Goal: Transaction & Acquisition: Purchase product/service

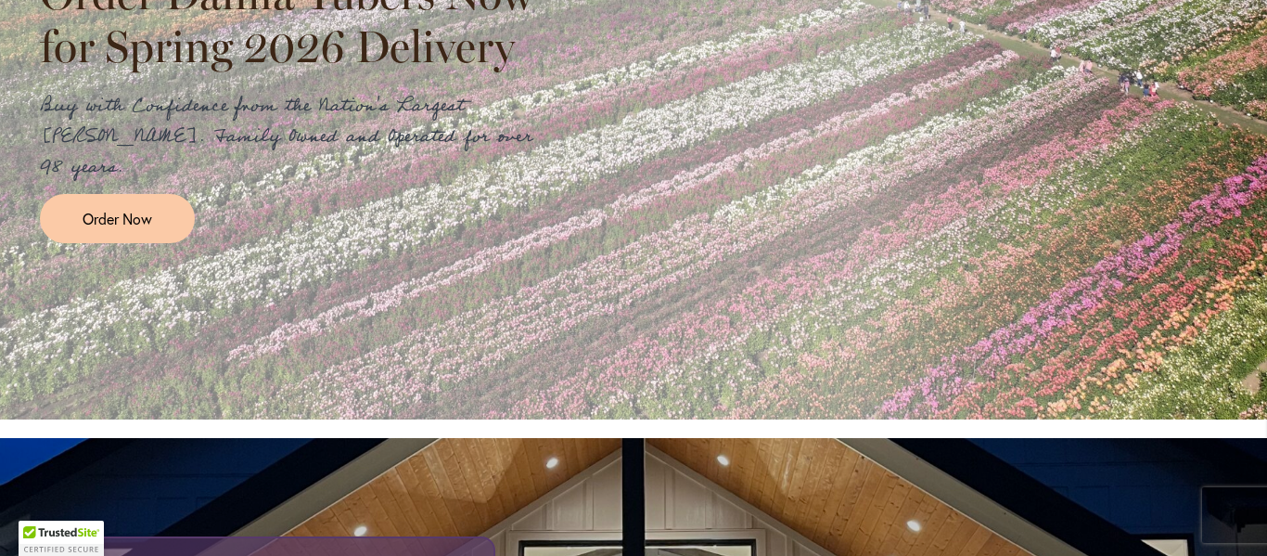
scroll to position [593, 0]
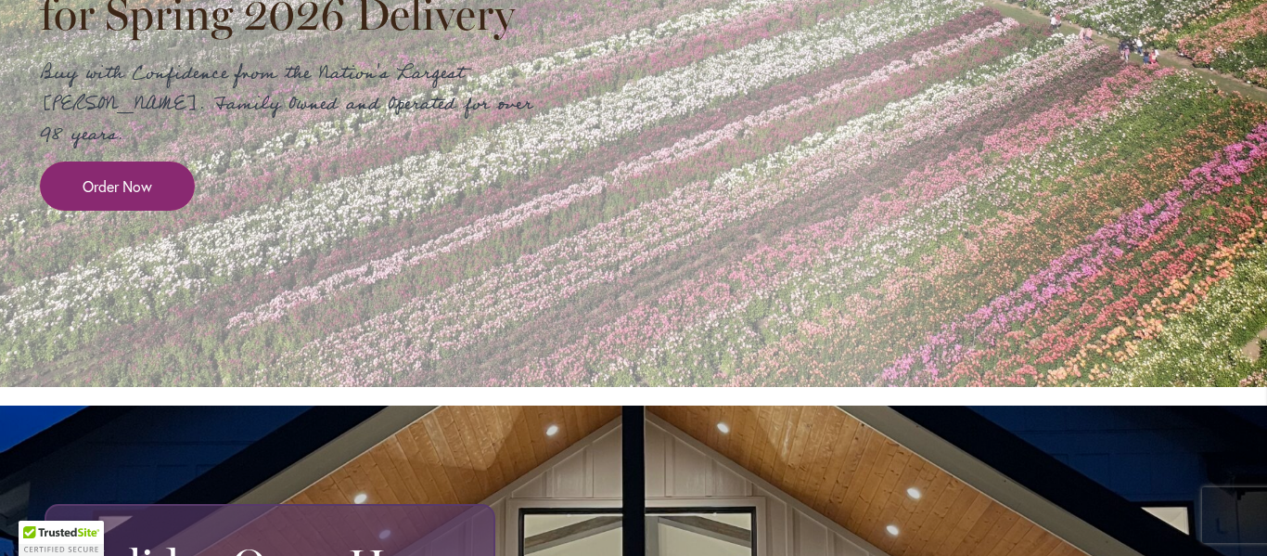
click at [127, 175] on span "Order Now" at bounding box center [118, 185] width 70 height 21
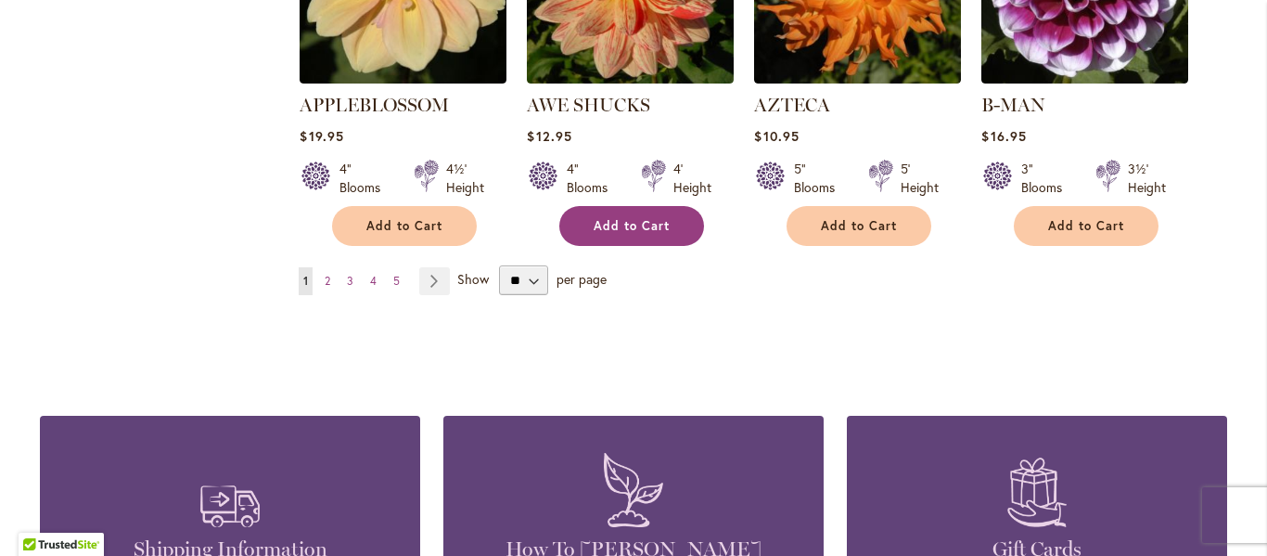
scroll to position [1762, 0]
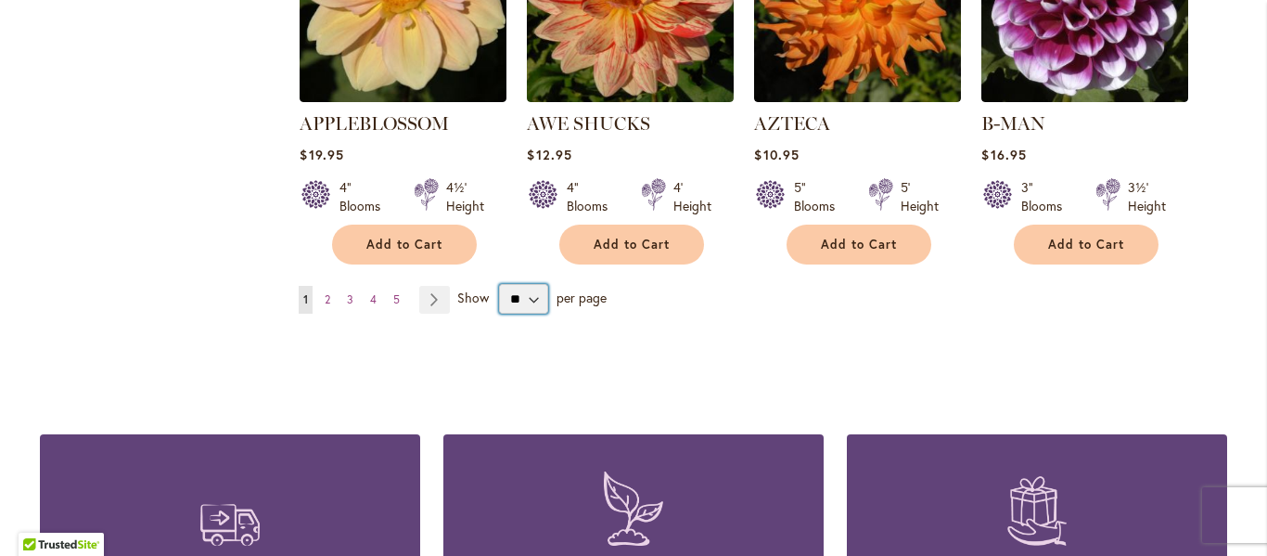
click at [519, 284] on select "** ** ** **" at bounding box center [523, 299] width 49 height 30
select select "**"
click at [499, 284] on select "** ** ** **" at bounding box center [523, 299] width 49 height 30
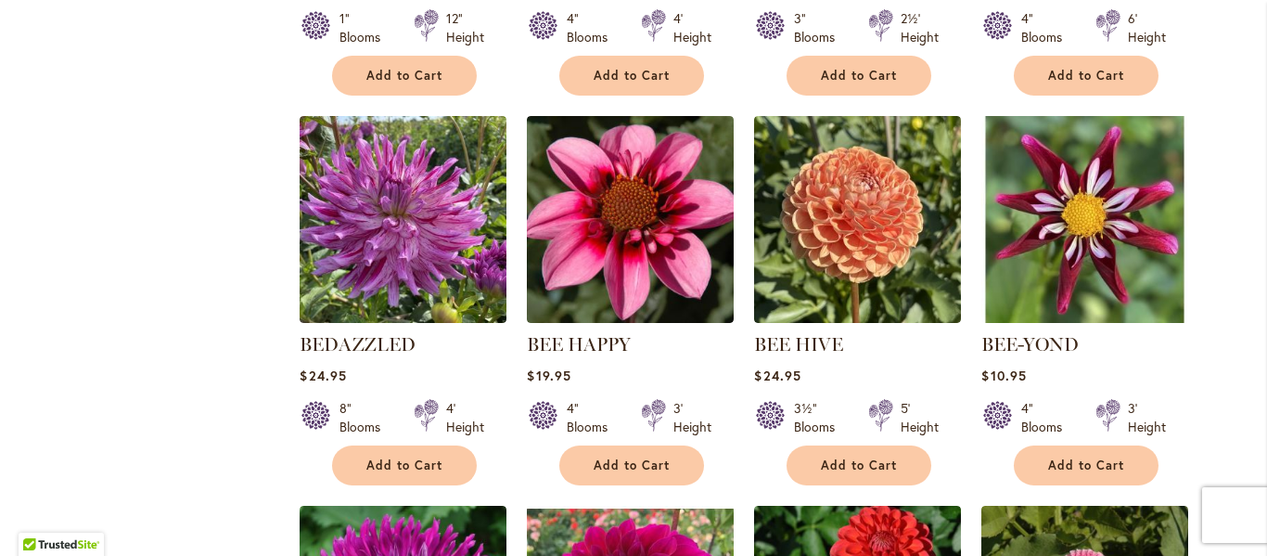
scroll to position [2711, 0]
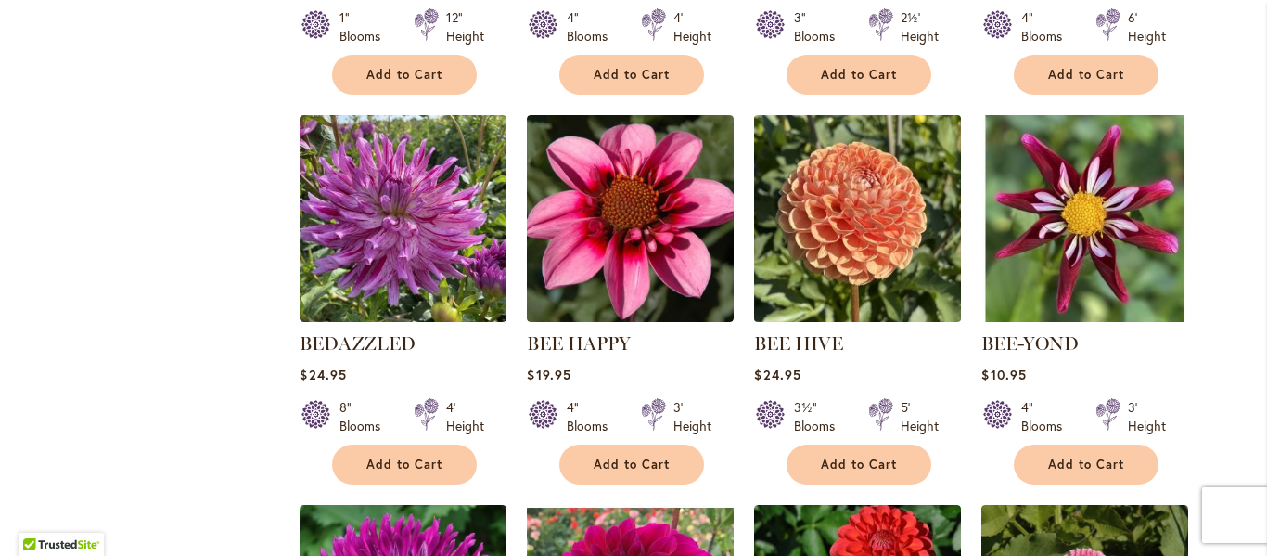
click at [854, 189] on img at bounding box center [857, 218] width 217 height 217
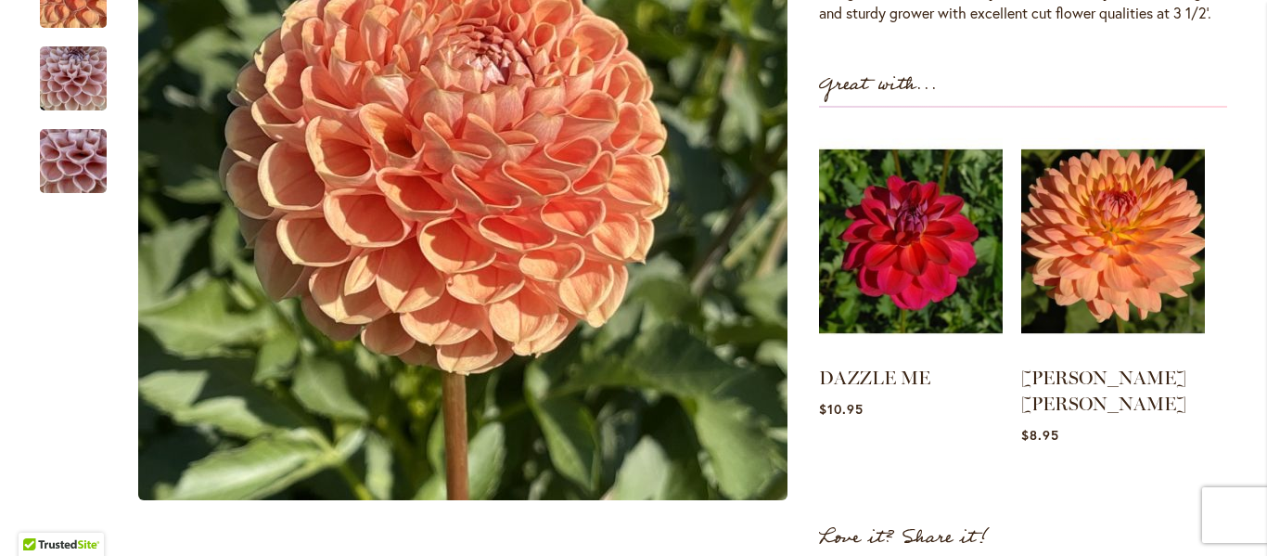
scroll to position [649, 0]
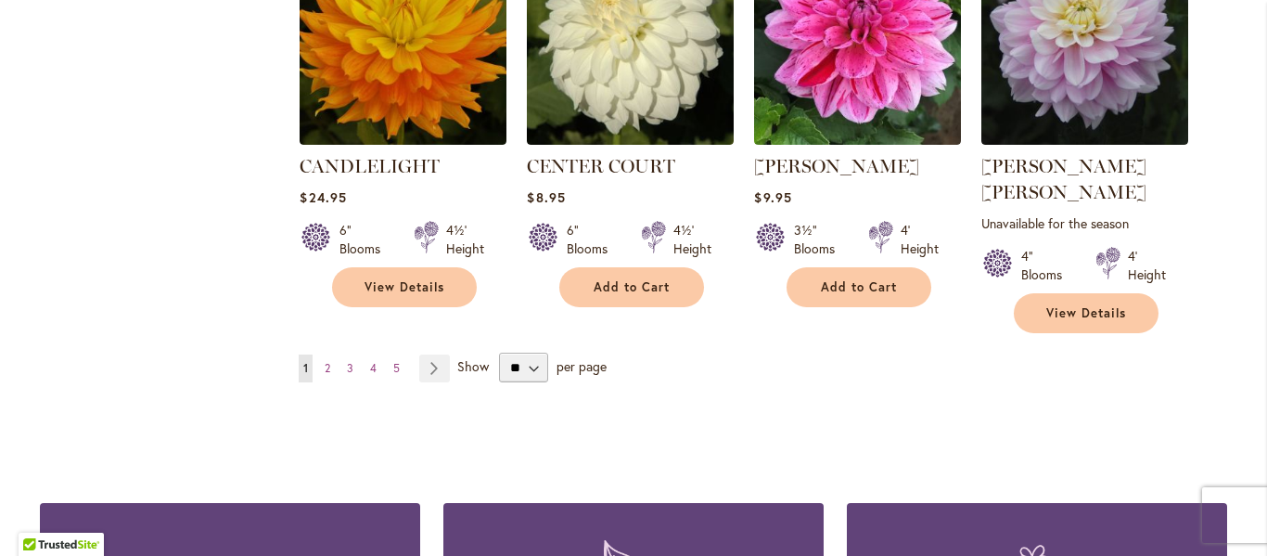
scroll to position [6493, 0]
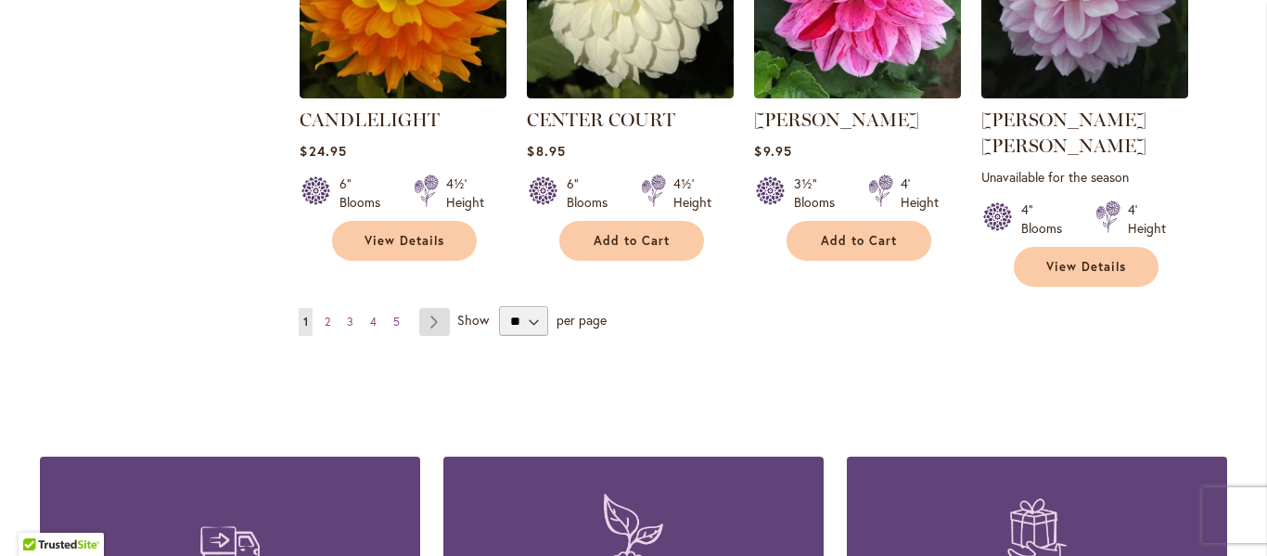
click at [426, 308] on link "Page Next" at bounding box center [434, 322] width 31 height 28
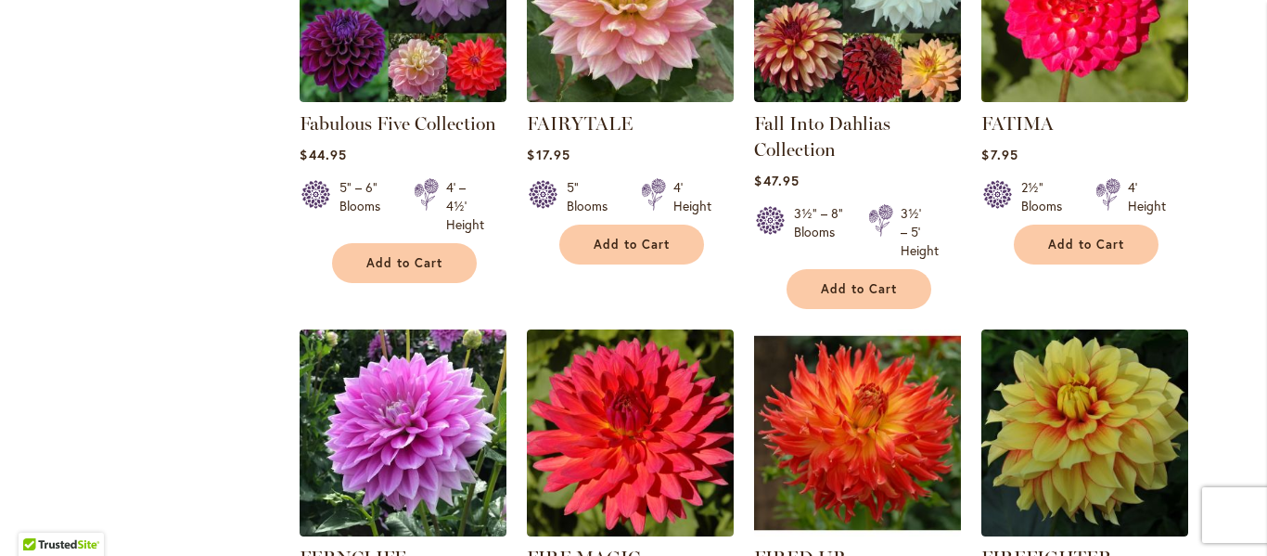
scroll to position [6329, 0]
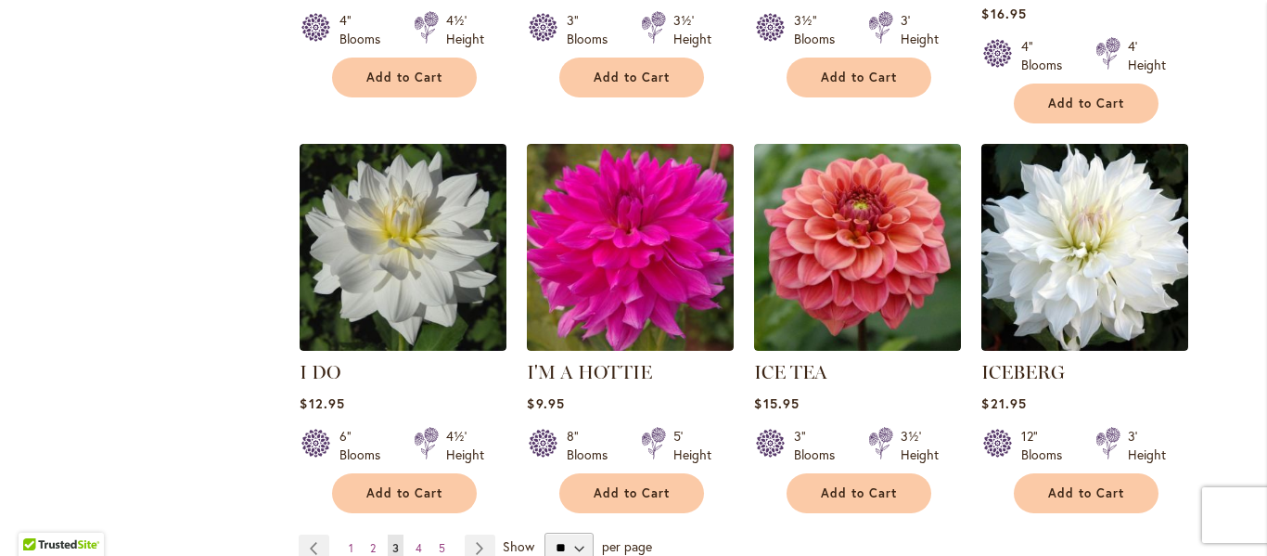
scroll to position [6422, 0]
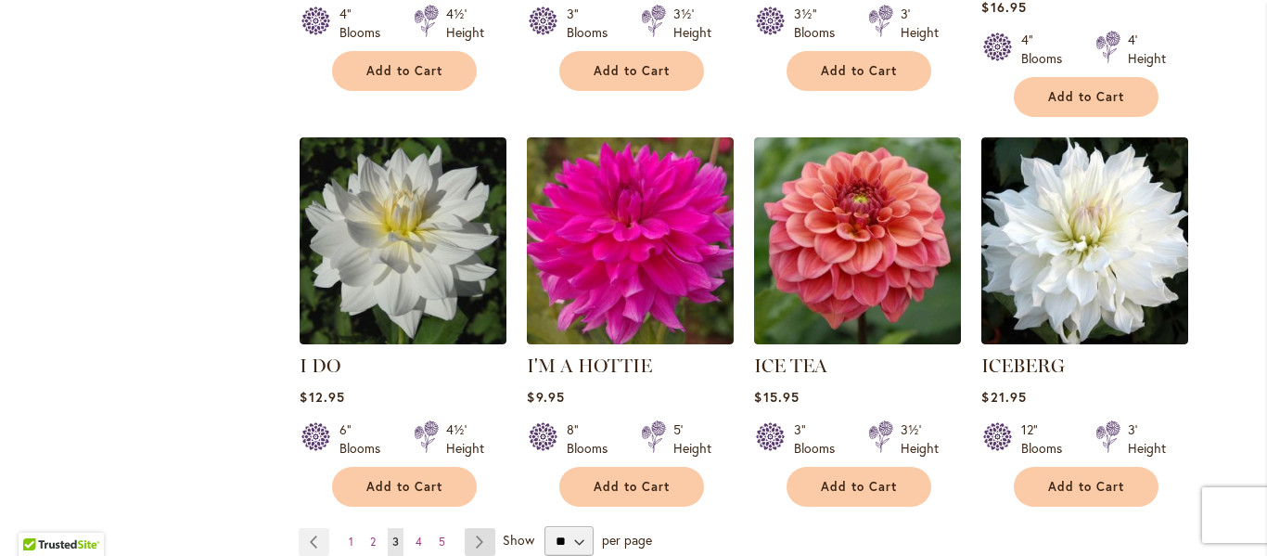
click at [469, 528] on link "Page Next" at bounding box center [480, 542] width 31 height 28
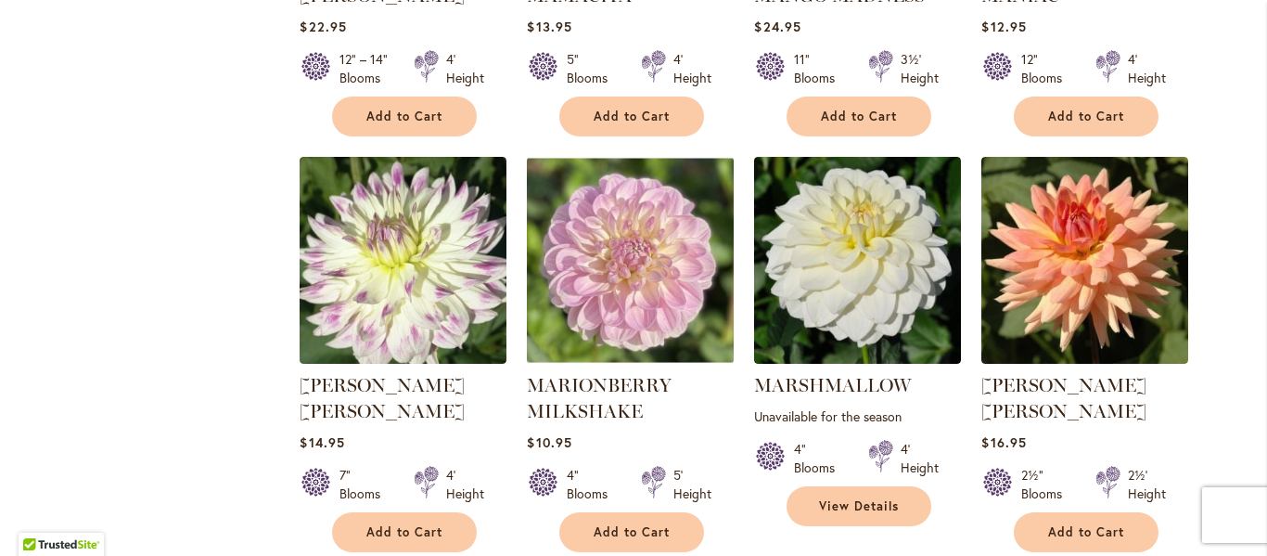
scroll to position [6329, 0]
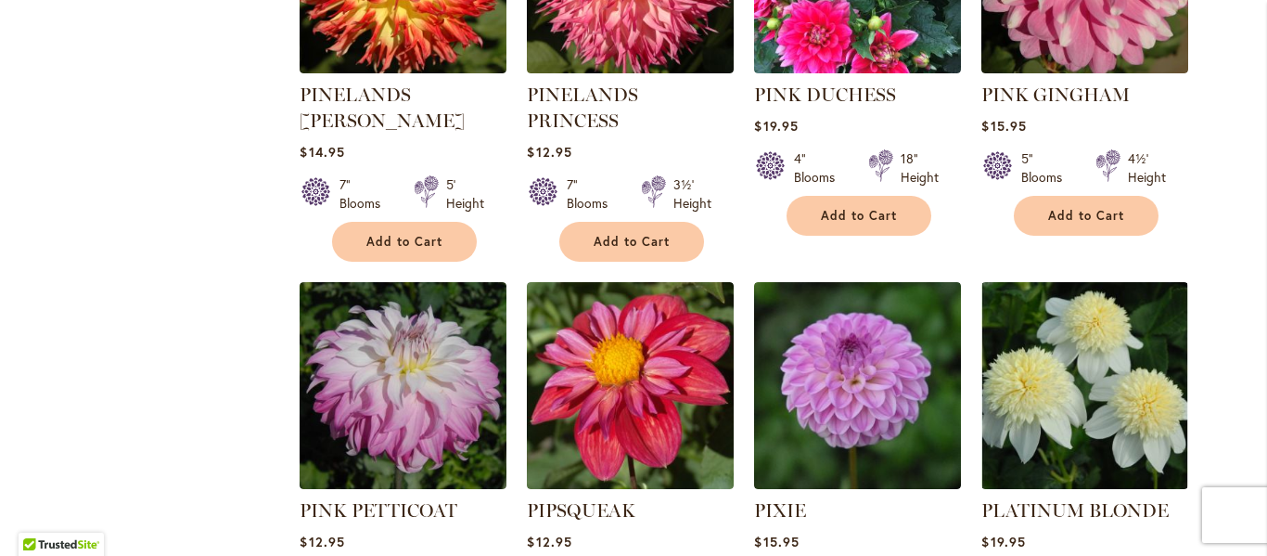
scroll to position [6307, 0]
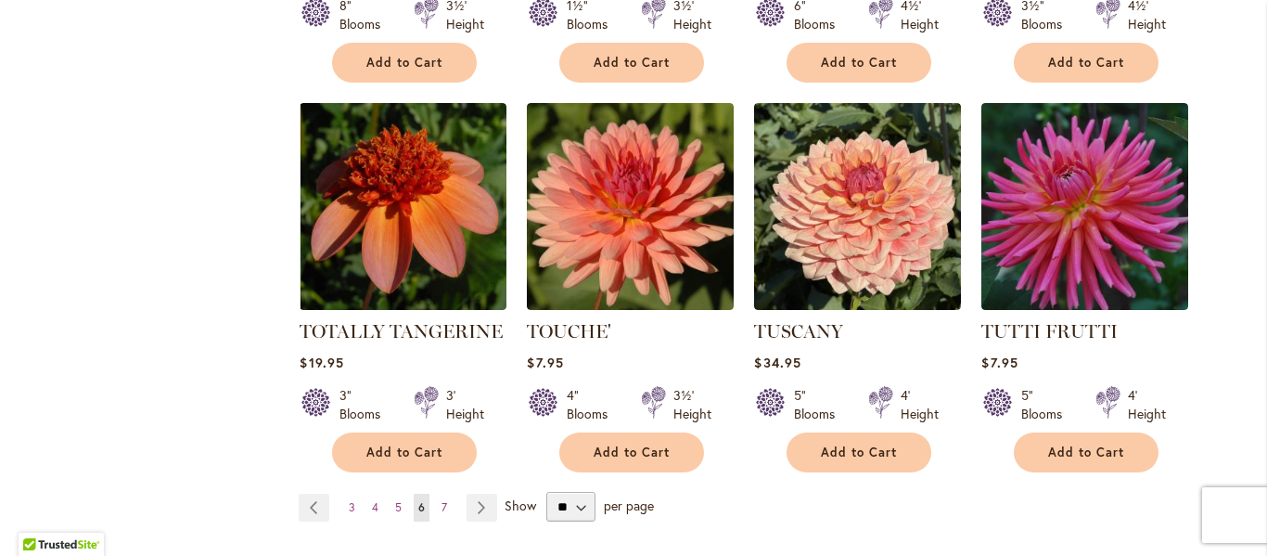
scroll to position [6400, 0]
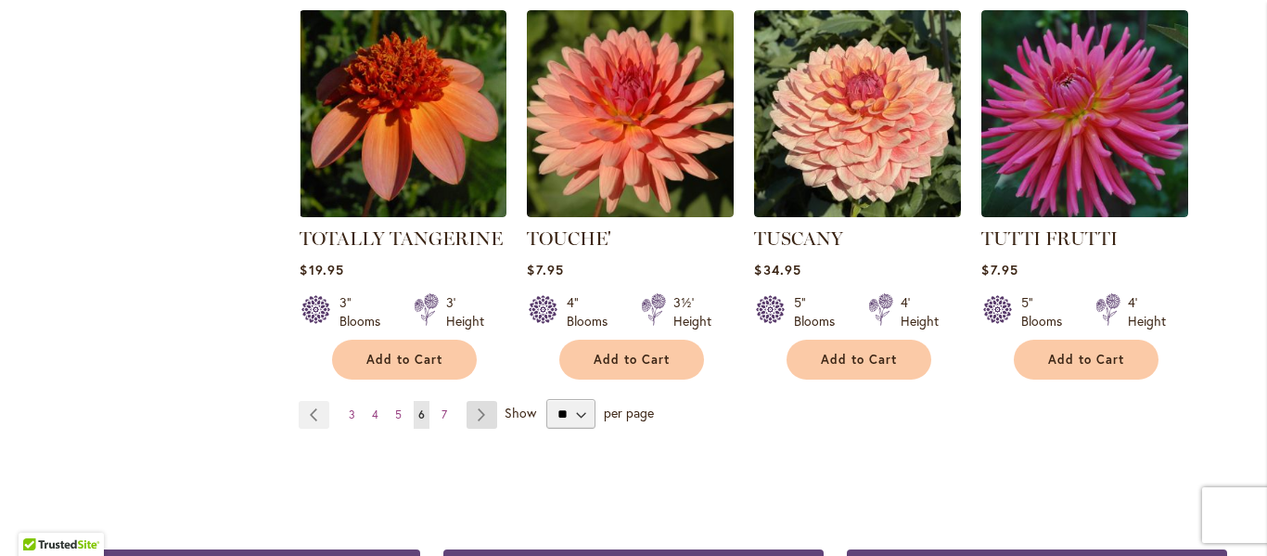
click at [473, 401] on link "Page Next" at bounding box center [482, 415] width 31 height 28
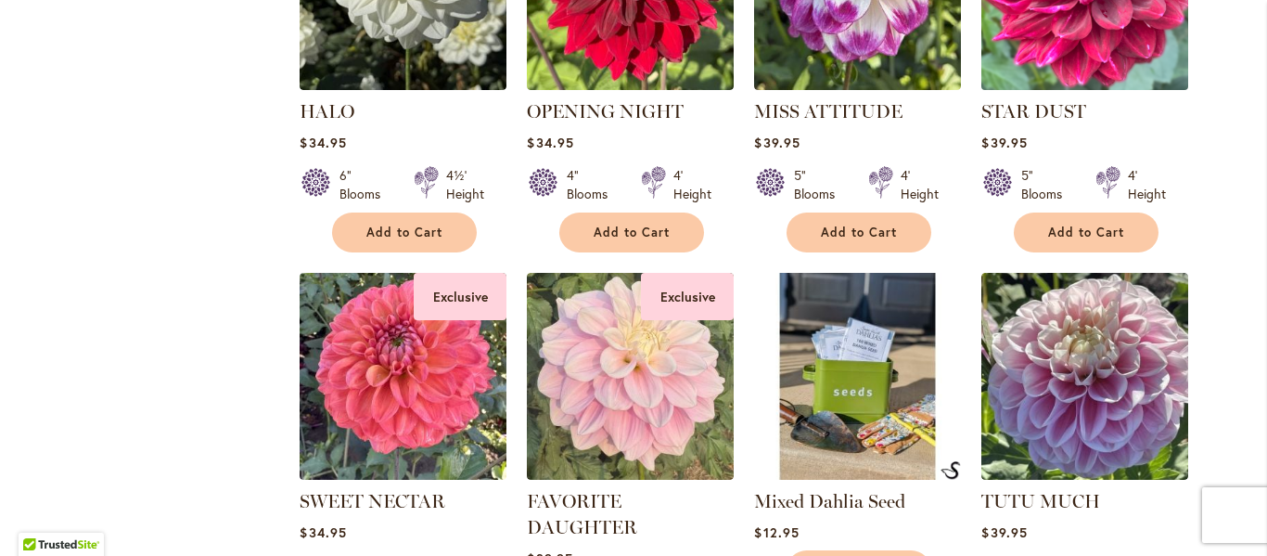
scroll to position [3246, 0]
